Goal: Submit feedback/report problem

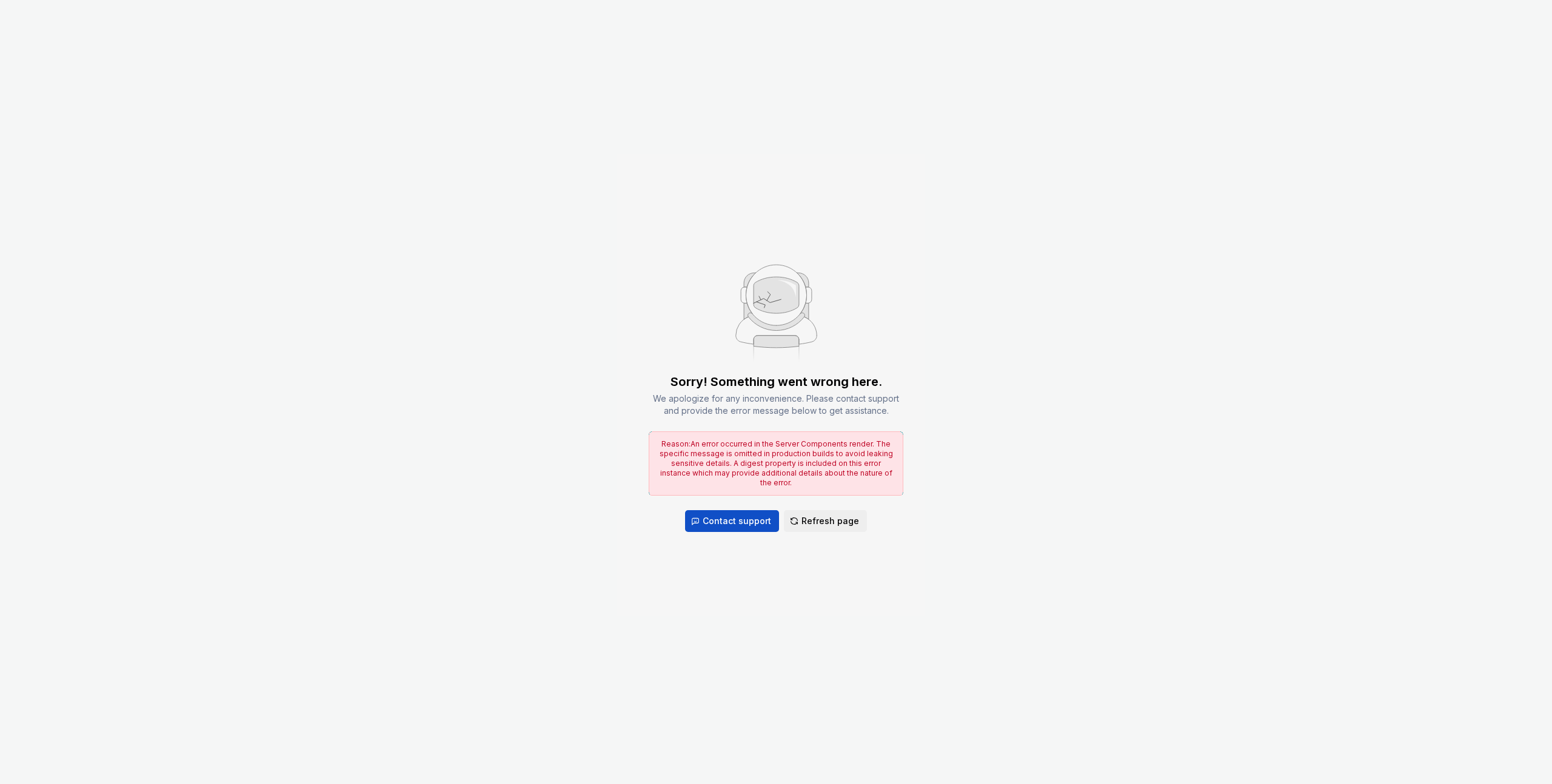
click at [909, 138] on div "Sorry! Something went wrong here. We apologize for any inconvenience. Please co…" at bounding box center [776, 392] width 1552 height 784
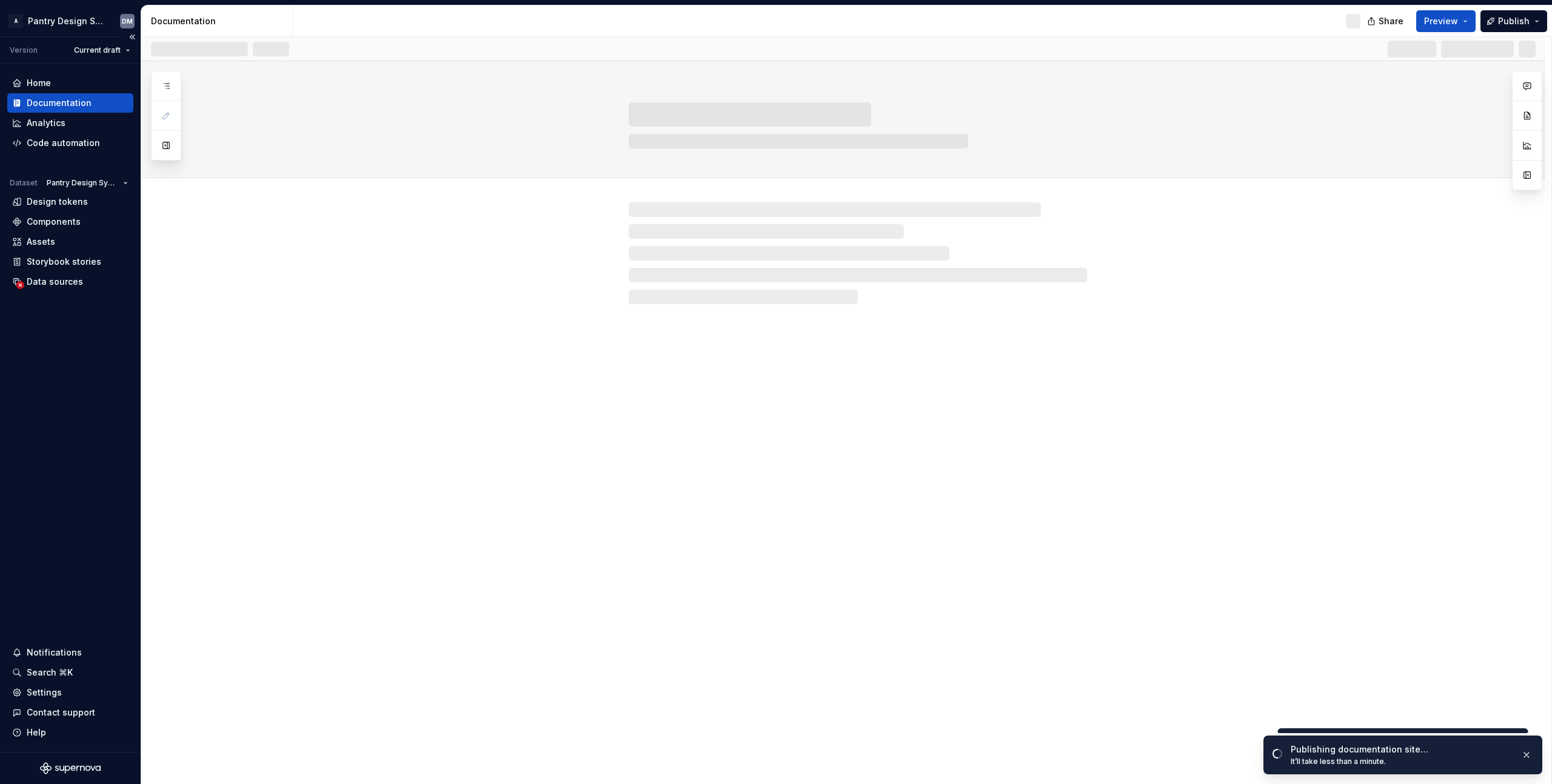
click at [96, 426] on div "Home Documentation Analytics Code automation Dataset Pantry Design System Desig…" at bounding box center [70, 407] width 140 height 689
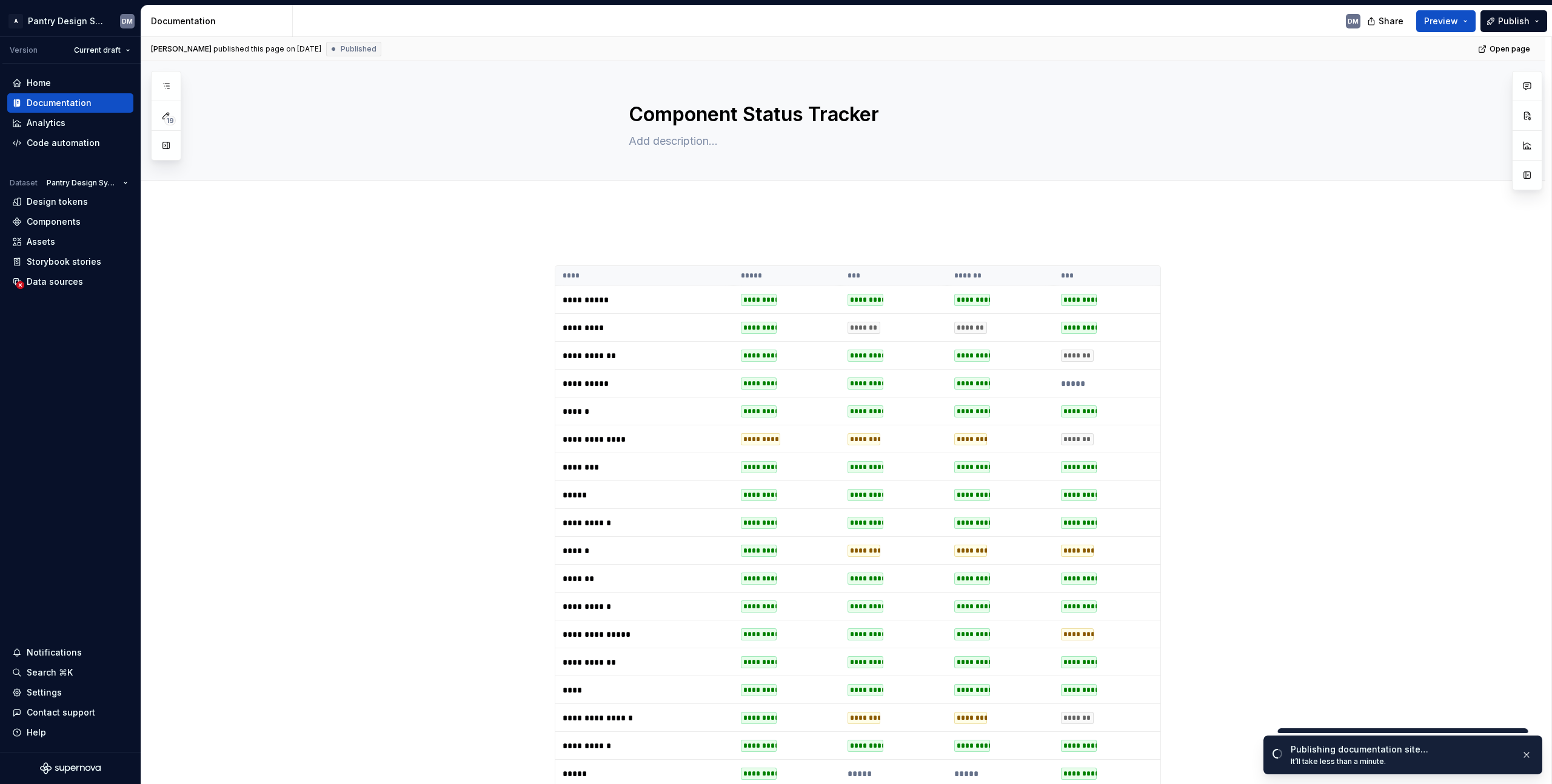
type textarea "*"
